Goal: Information Seeking & Learning: Learn about a topic

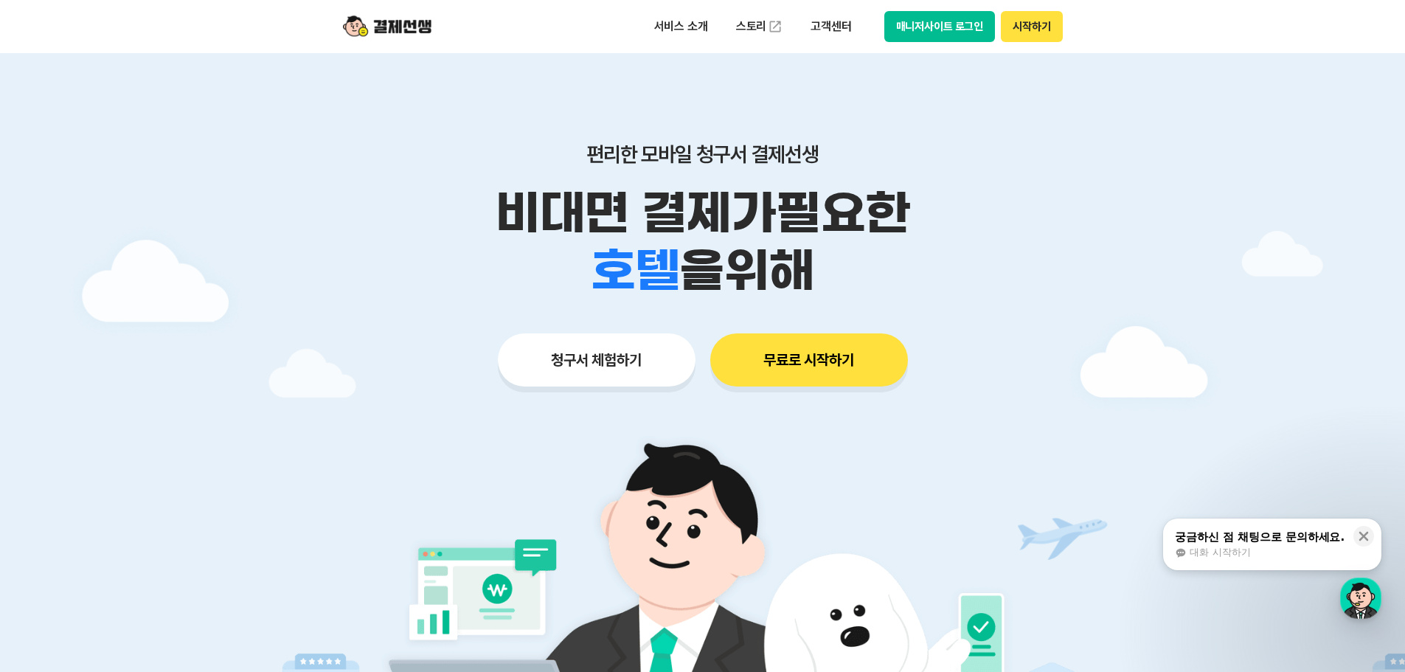
click at [820, 366] on button "무료로 시작하기" at bounding box center [809, 359] width 198 height 53
click at [827, 18] on p "고객센터" at bounding box center [830, 26] width 61 height 27
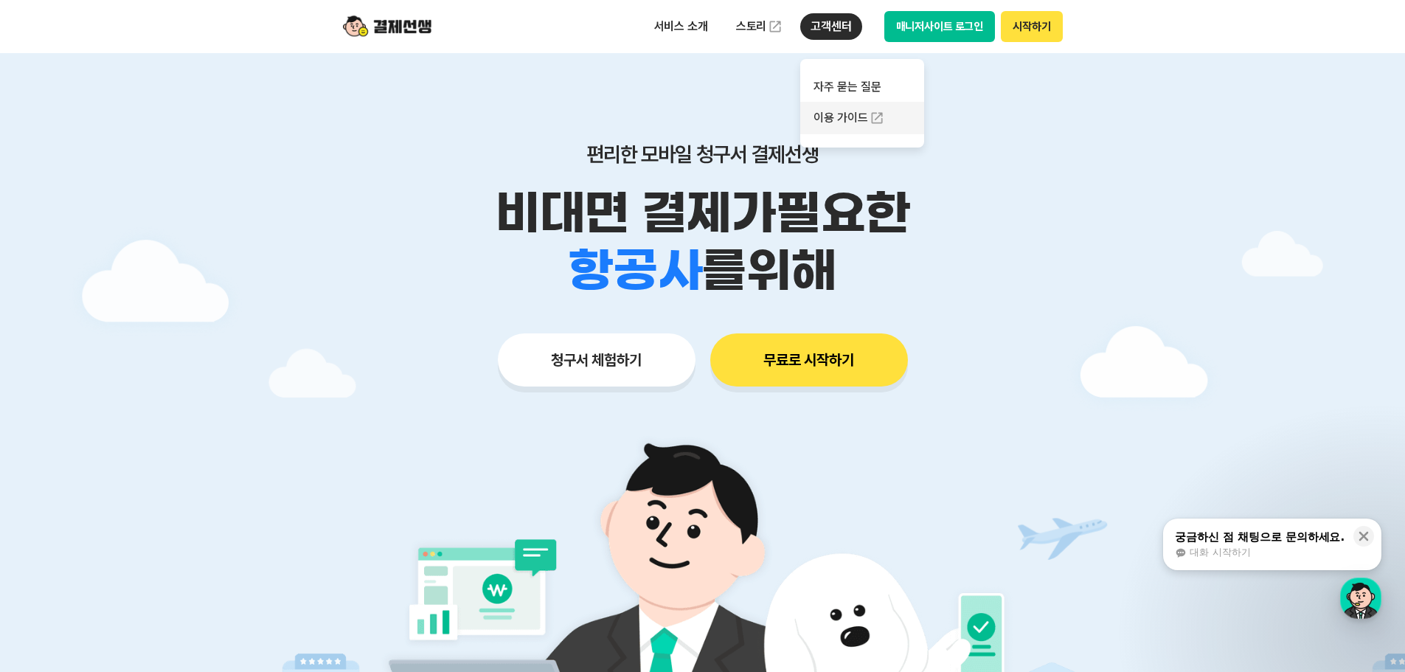
click at [851, 115] on link "이용 가이드" at bounding box center [862, 118] width 124 height 32
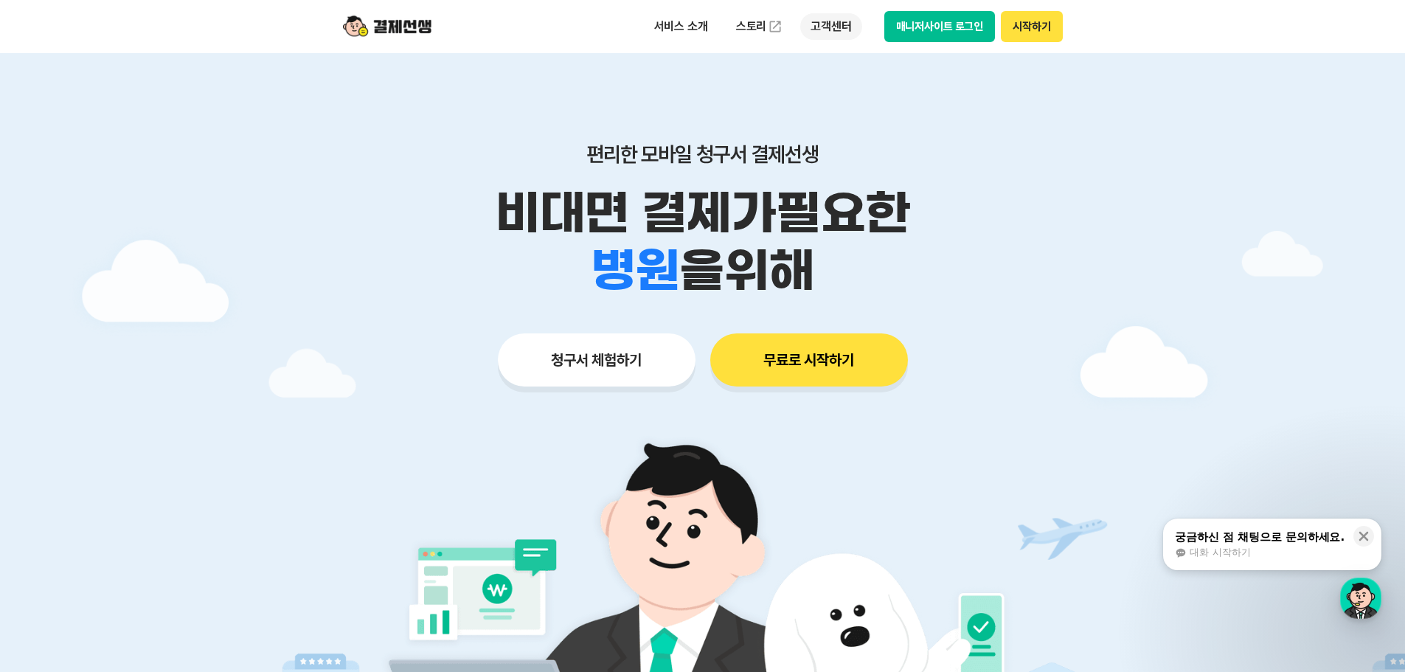
click at [841, 32] on p "고객센터" at bounding box center [830, 26] width 61 height 27
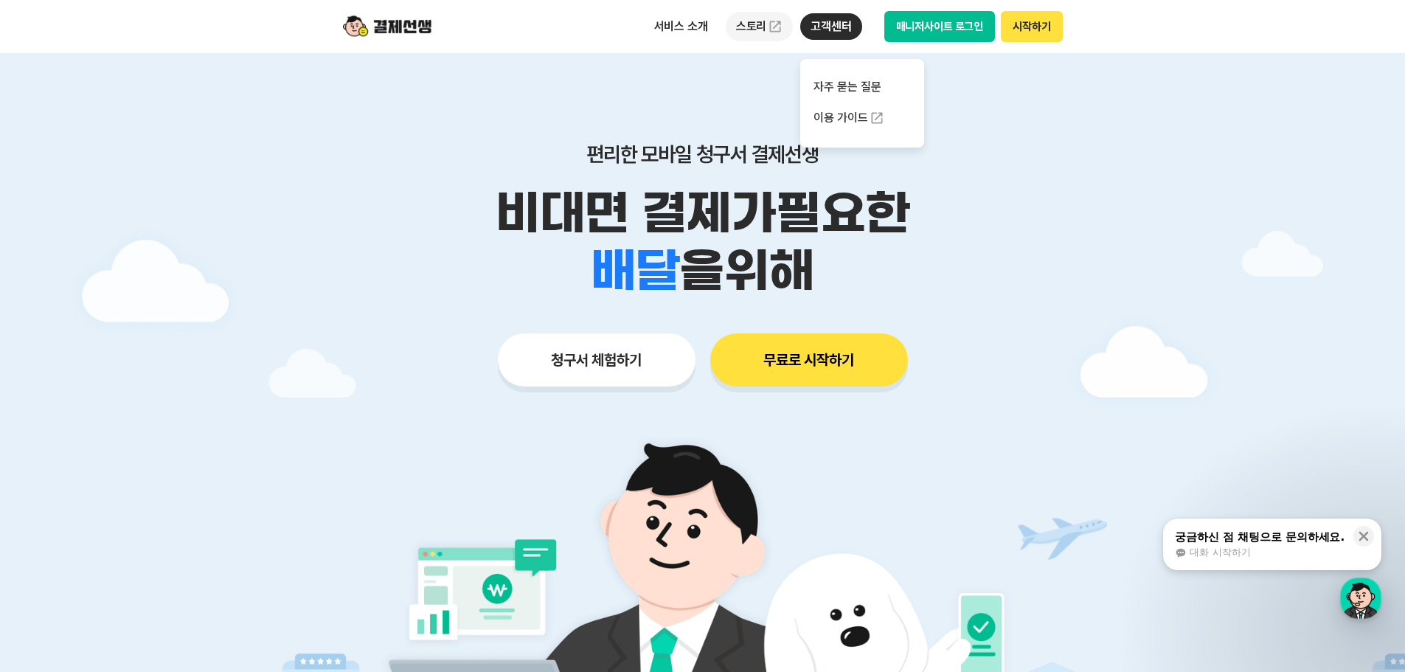
click at [770, 24] on img at bounding box center [775, 26] width 15 height 15
click at [675, 31] on p "서비스 소개" at bounding box center [681, 26] width 75 height 27
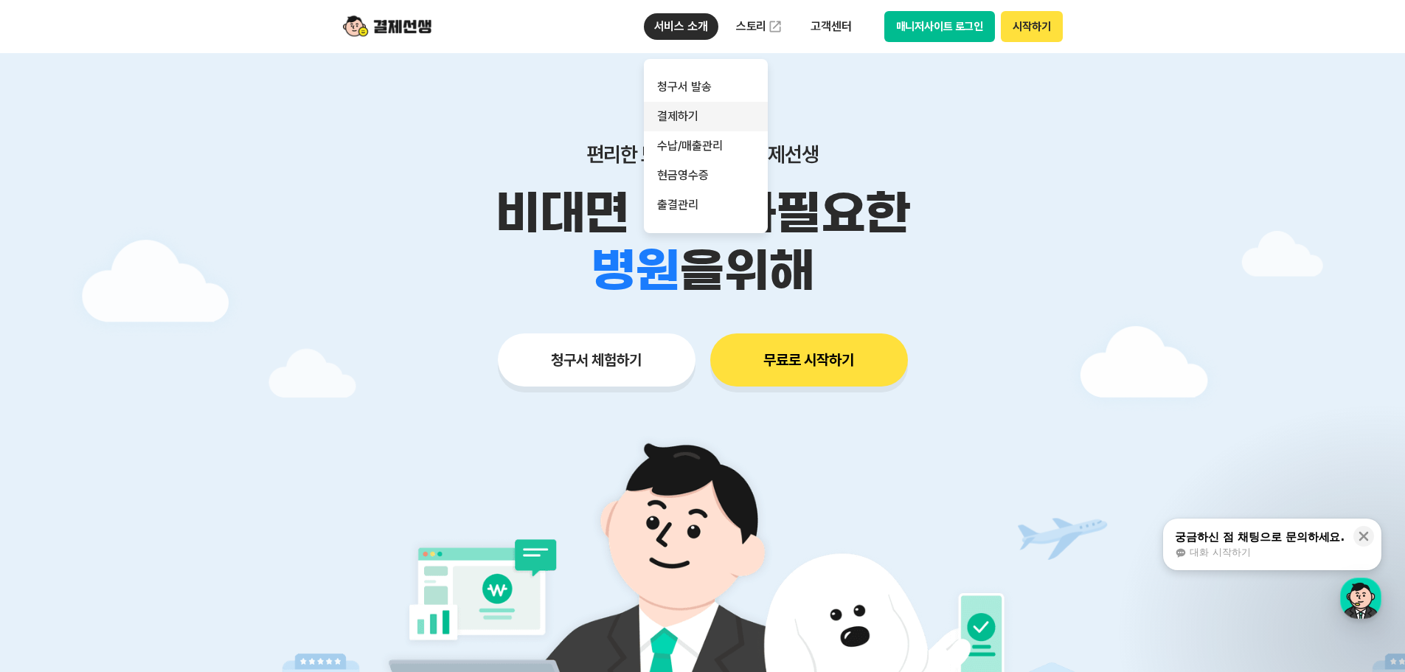
click at [687, 113] on link "결제하기" at bounding box center [706, 117] width 124 height 30
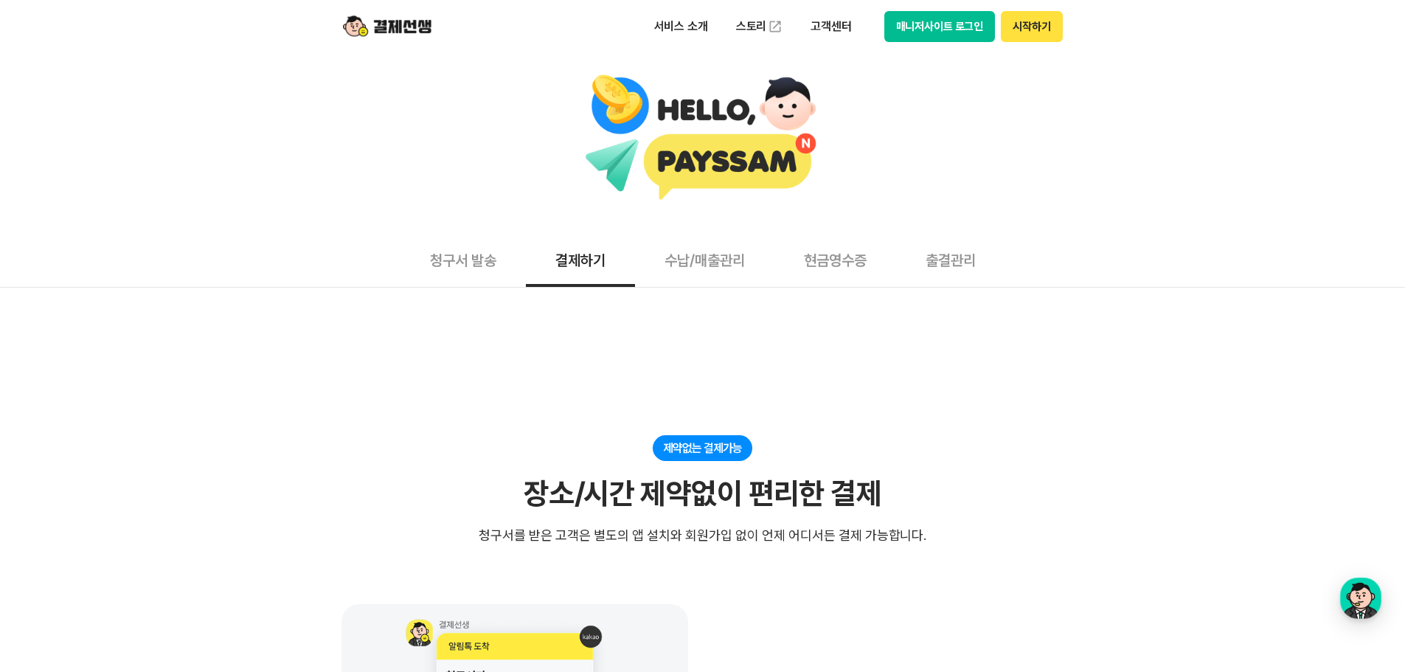
click at [722, 264] on button "수납/매출관리" at bounding box center [704, 259] width 139 height 55
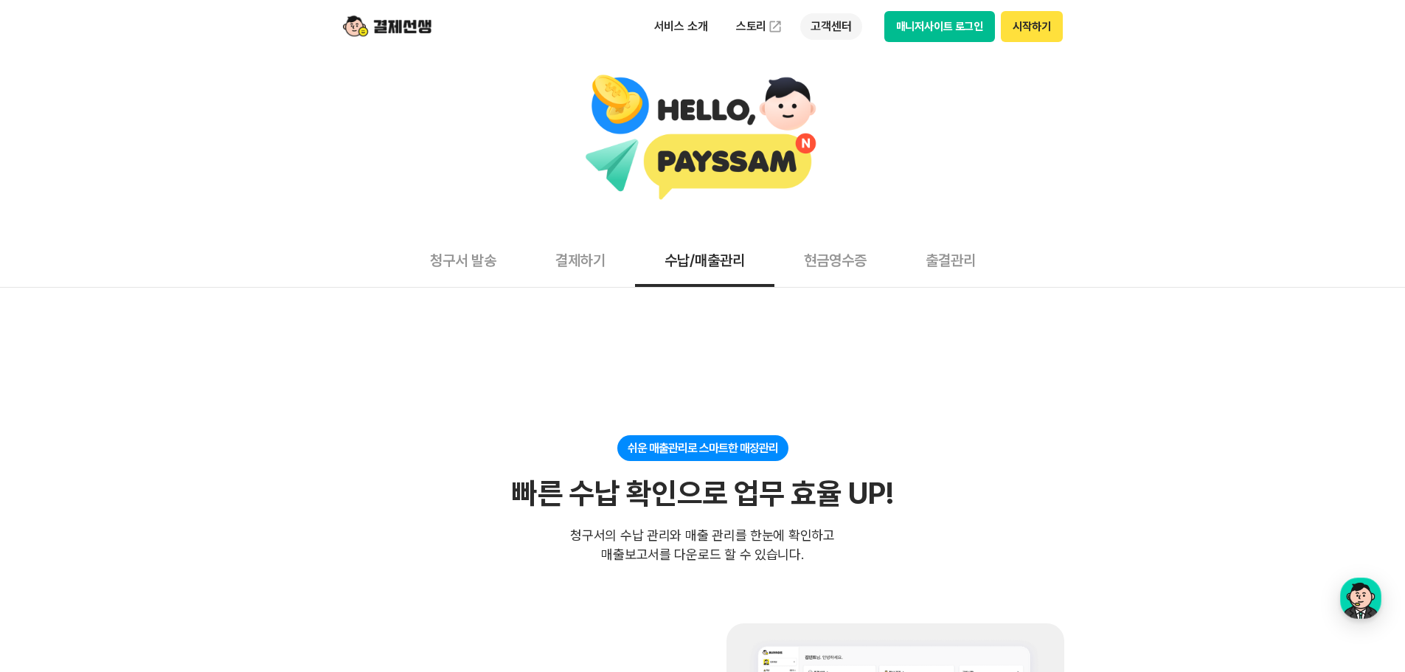
click at [842, 28] on p "고객센터" at bounding box center [830, 26] width 61 height 27
click at [1088, 204] on div at bounding box center [702, 142] width 1405 height 179
click at [581, 257] on button "결제하기" at bounding box center [580, 259] width 109 height 55
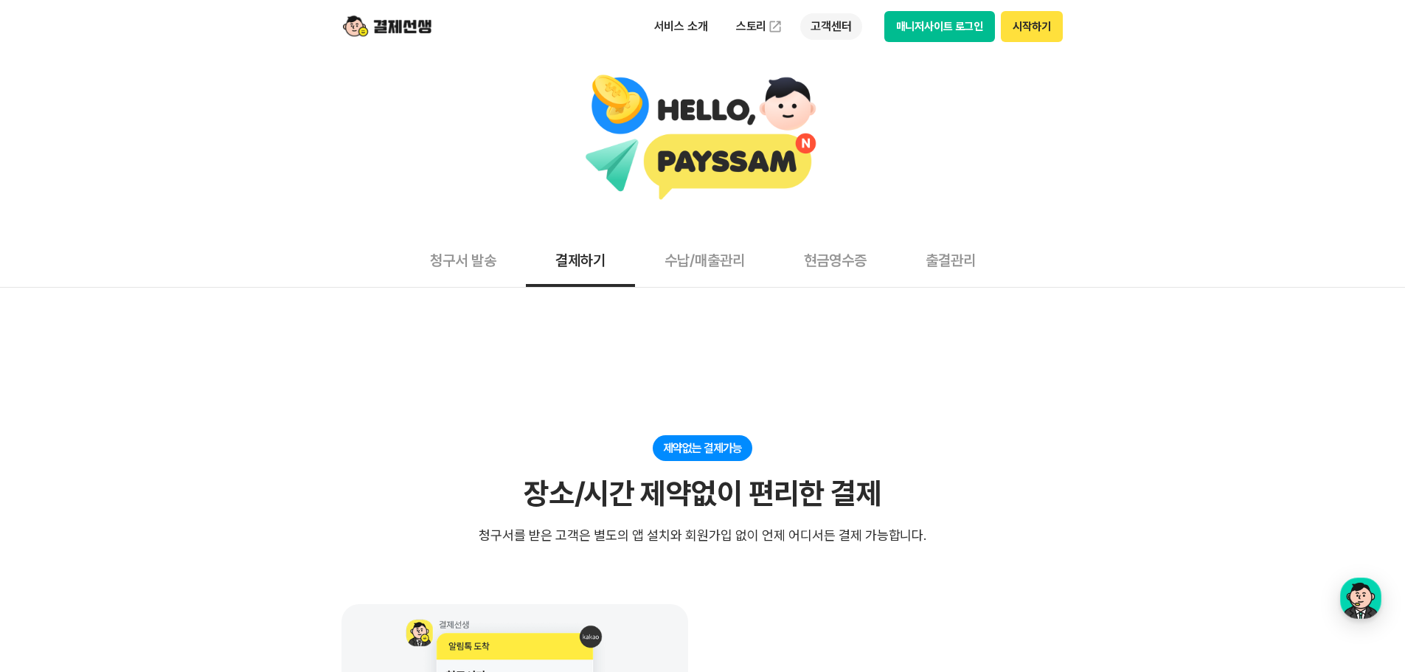
click at [840, 27] on p "고객센터" at bounding box center [830, 26] width 61 height 27
click at [671, 33] on p "서비스 소개" at bounding box center [681, 26] width 75 height 27
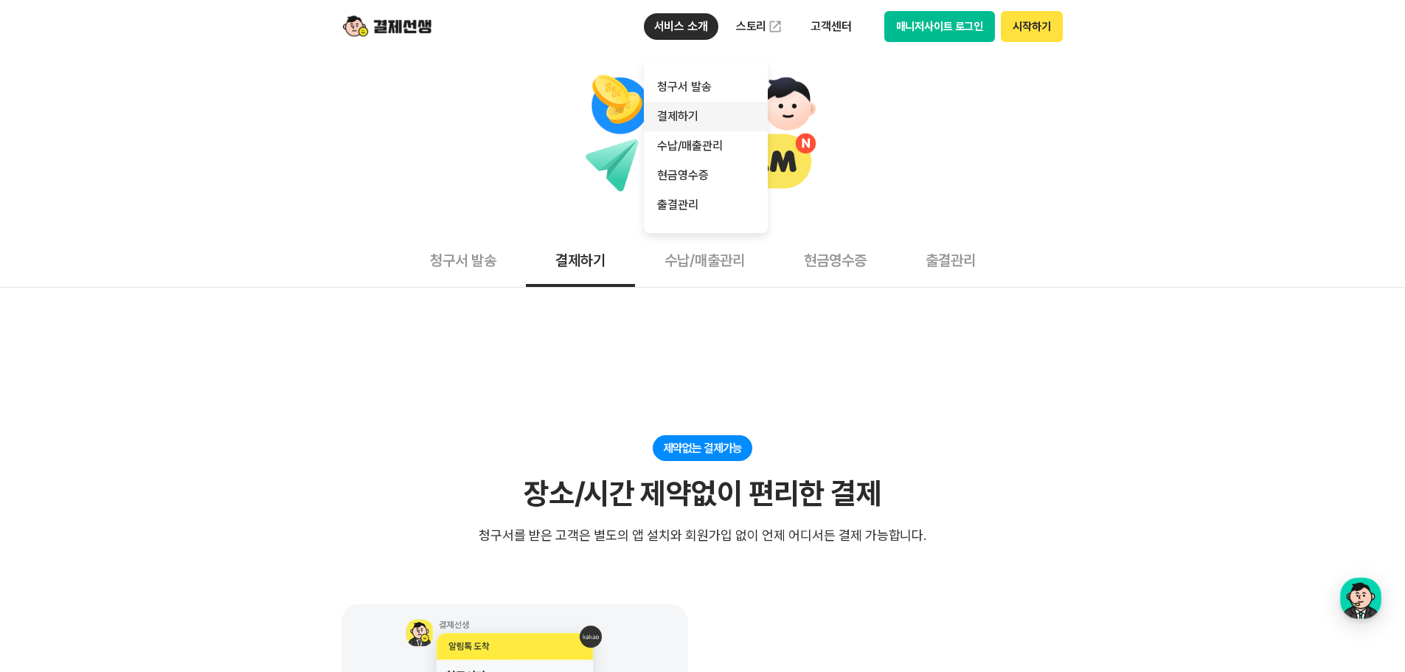
click at [684, 120] on link "결제하기" at bounding box center [706, 117] width 124 height 30
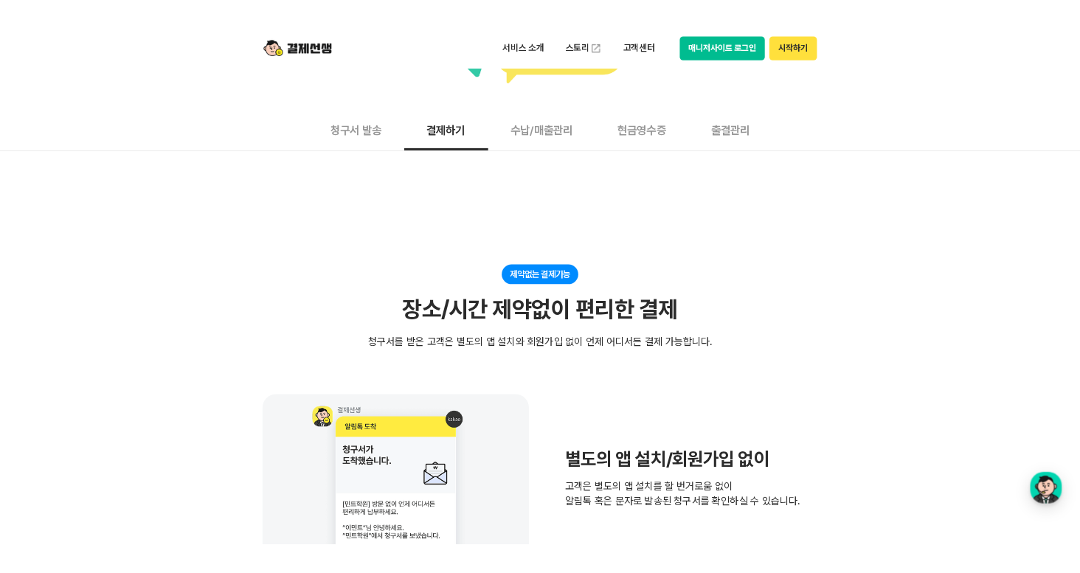
scroll to position [295, 0]
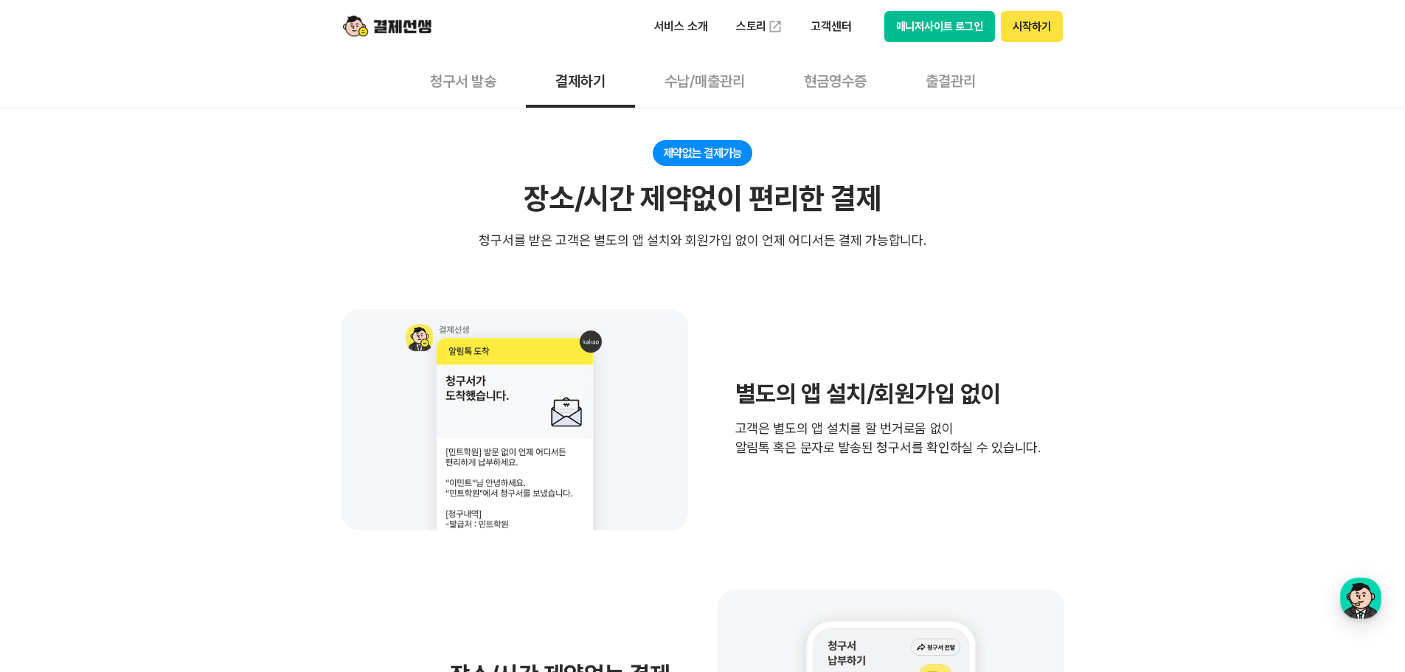
click at [954, 22] on button "매니저사이트 로그인" at bounding box center [939, 26] width 111 height 31
click at [952, 30] on button "매니저사이트 로그인" at bounding box center [939, 26] width 111 height 31
click at [834, 21] on p "고객센터" at bounding box center [830, 26] width 61 height 27
click at [828, 114] on link "이용 가이드" at bounding box center [862, 118] width 124 height 32
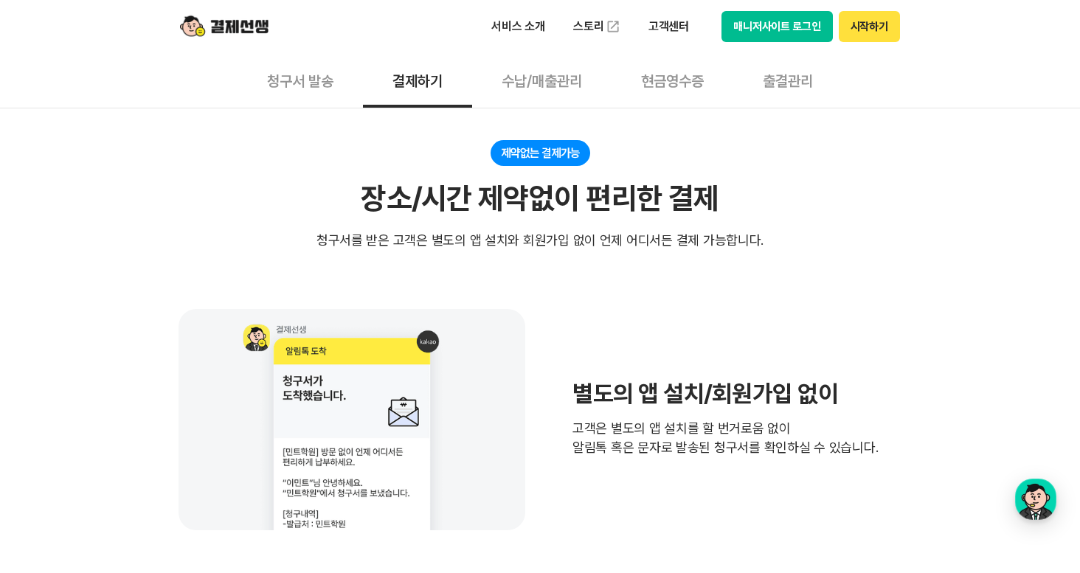
click at [900, 13] on div "서비스 소개 스토리 고객센터 매니저사이트 로그인 시작하기" at bounding box center [539, 26] width 755 height 53
click at [881, 32] on button "시작하기" at bounding box center [869, 26] width 61 height 31
click at [758, 28] on button "매니저사이트 로그인" at bounding box center [776, 26] width 111 height 31
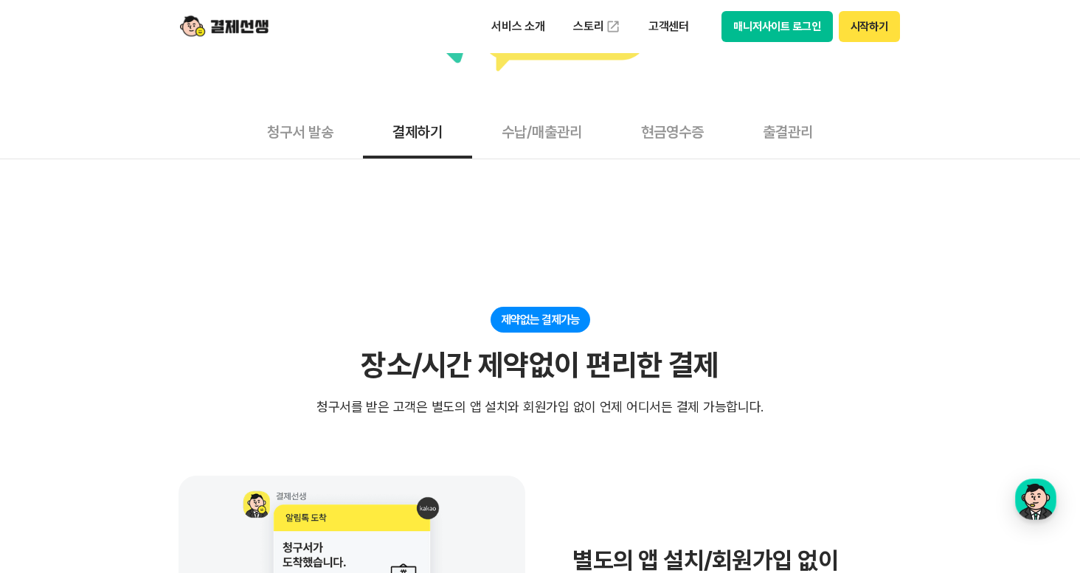
scroll to position [0, 0]
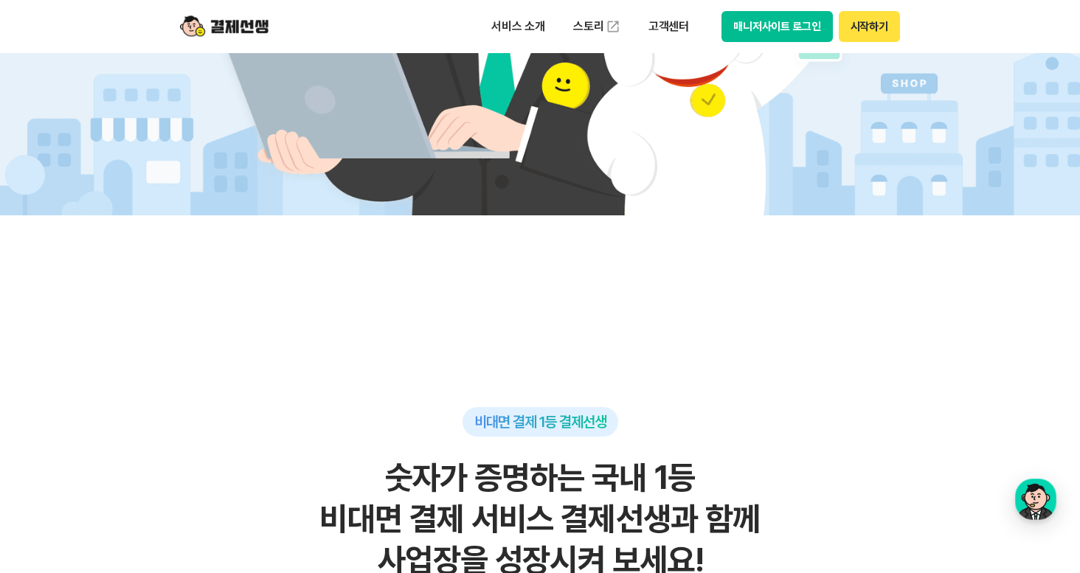
scroll to position [443, 0]
